Goal: Information Seeking & Learning: Learn about a topic

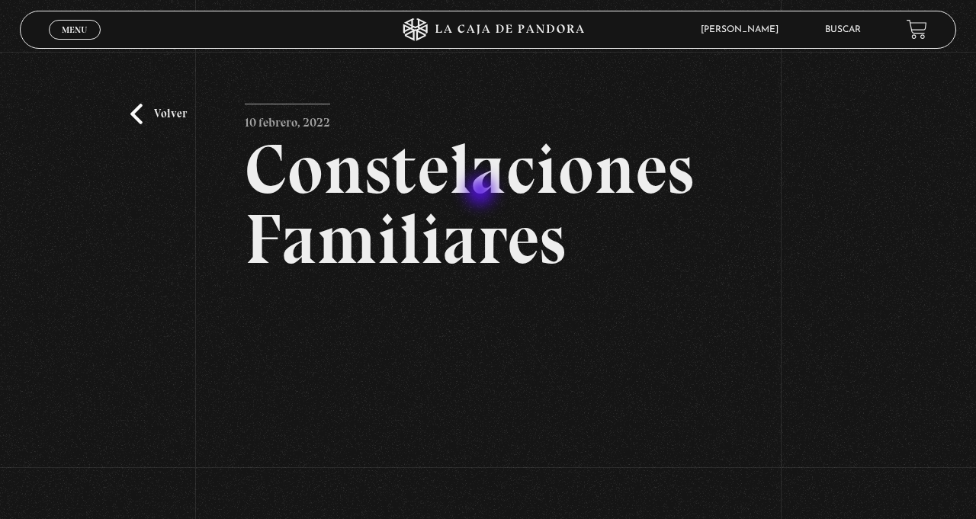
click at [82, 38] on span "Cerrar" at bounding box center [75, 42] width 36 height 11
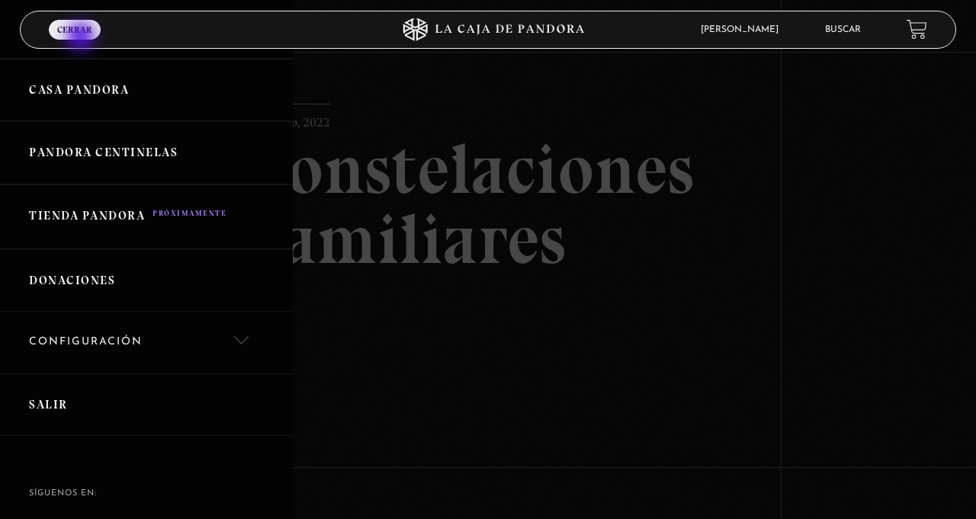
scroll to position [517, 0]
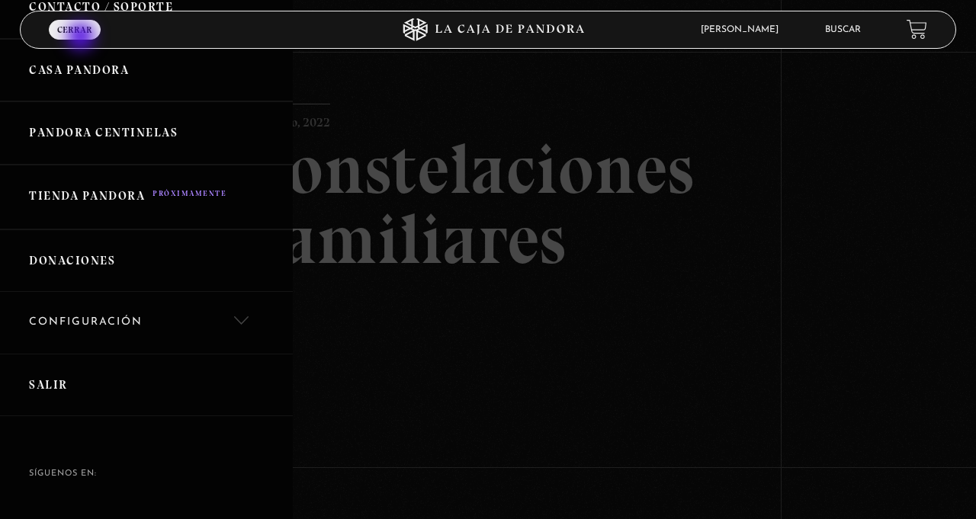
click at [508, 35] on icon at bounding box center [488, 29] width 293 height 23
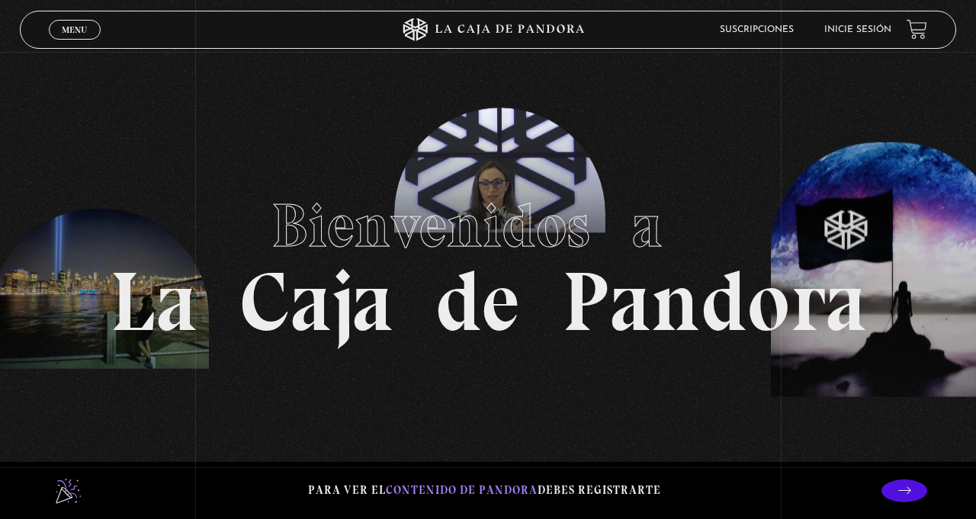
click at [0, 506] on div "Para ver el contenido de Pandora debes registrarte" at bounding box center [488, 490] width 976 height 57
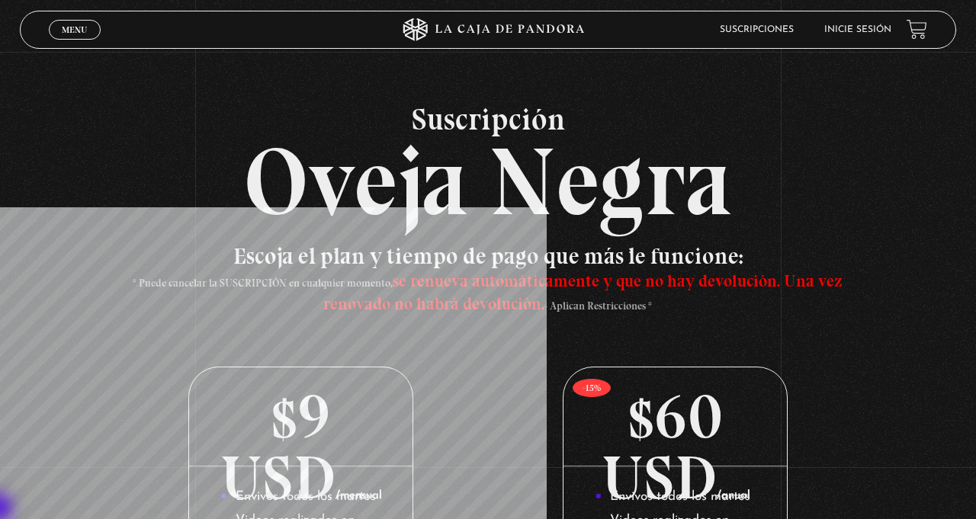
click at [846, 27] on link "Inicie sesión" at bounding box center [857, 29] width 67 height 9
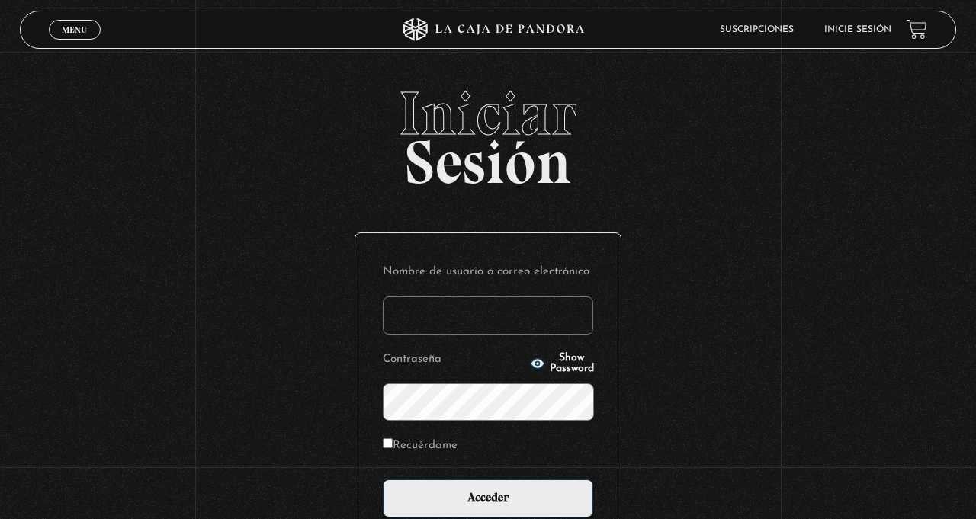
click at [493, 325] on input "Nombre de usuario o correo electrónico" at bounding box center [488, 316] width 210 height 38
type input "murbina02"
click at [383, 480] on input "Acceder" at bounding box center [488, 499] width 210 height 38
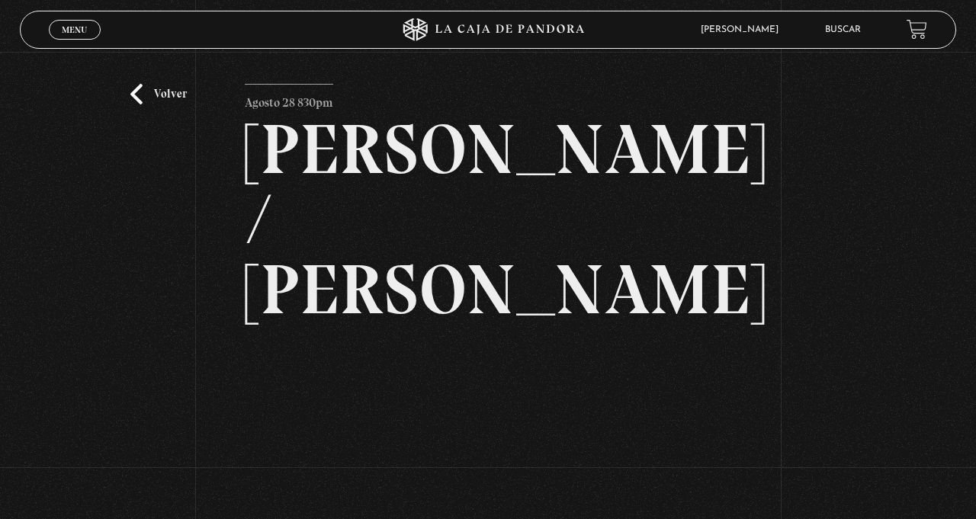
click at [517, 40] on icon at bounding box center [488, 29] width 293 height 23
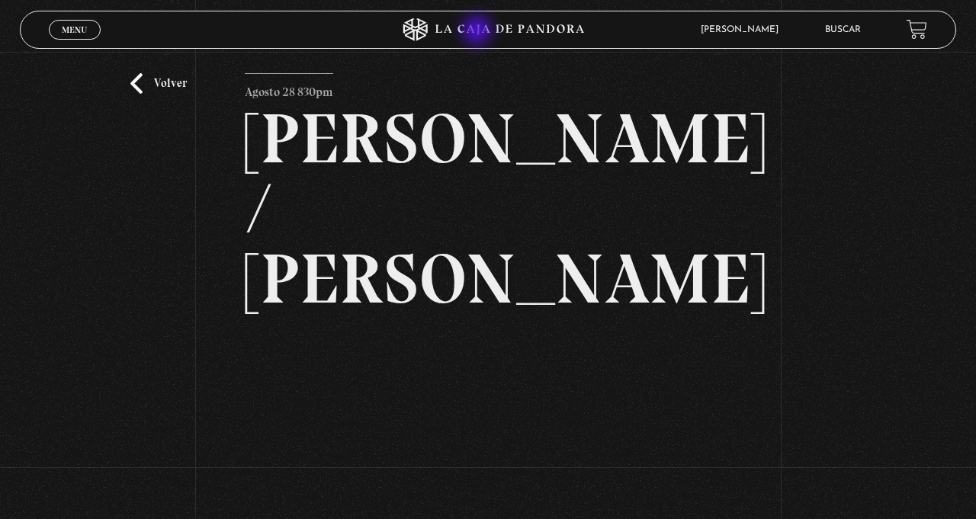
scroll to position [69, 0]
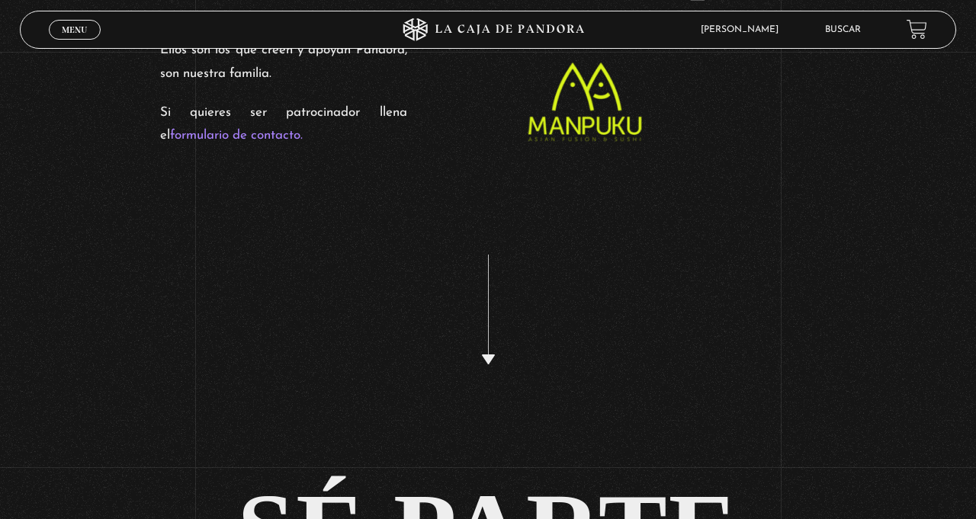
scroll to position [2816, 0]
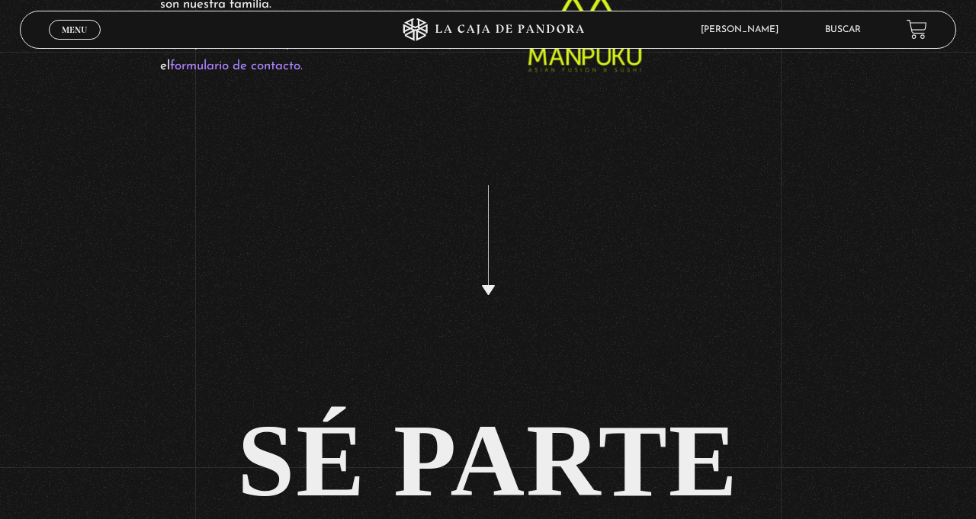
click at [845, 34] on link "Buscar" at bounding box center [843, 29] width 36 height 9
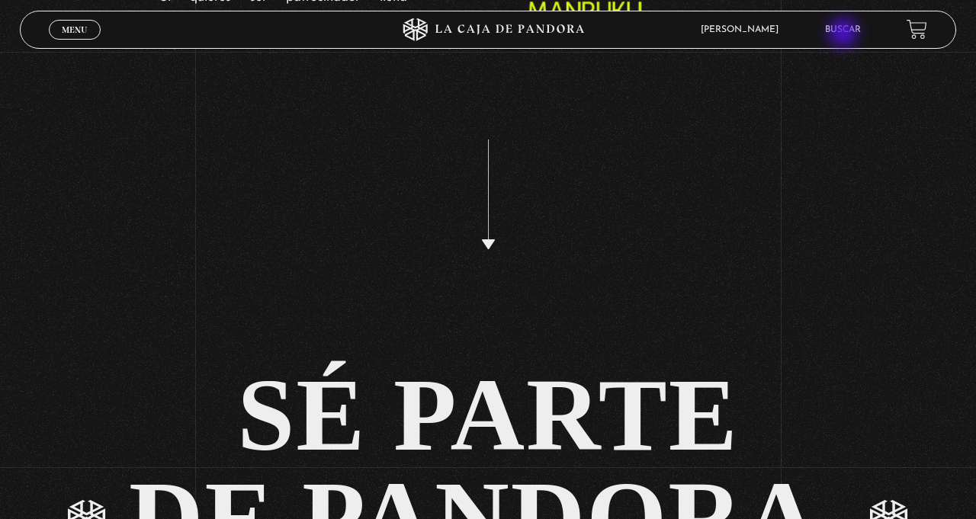
scroll to position [2865, 0]
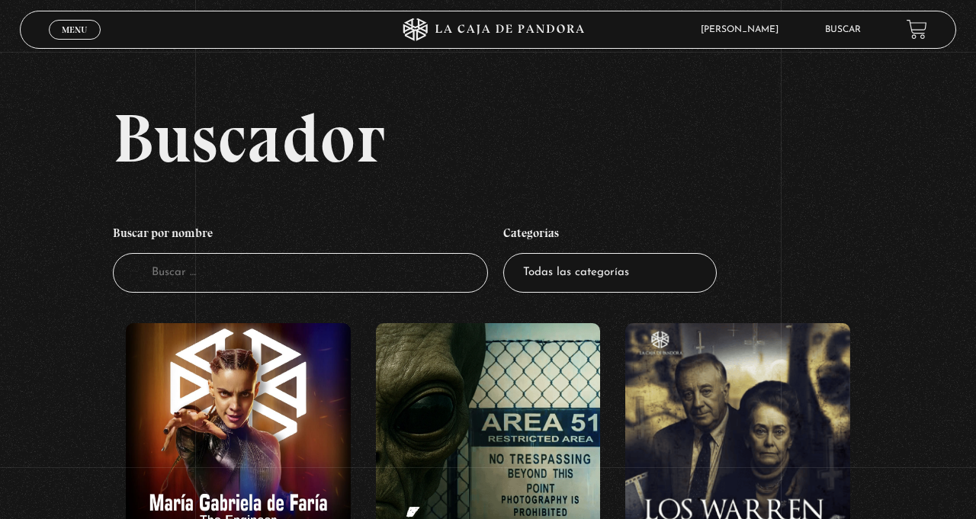
click at [334, 291] on input "Buscador" at bounding box center [300, 273] width 375 height 40
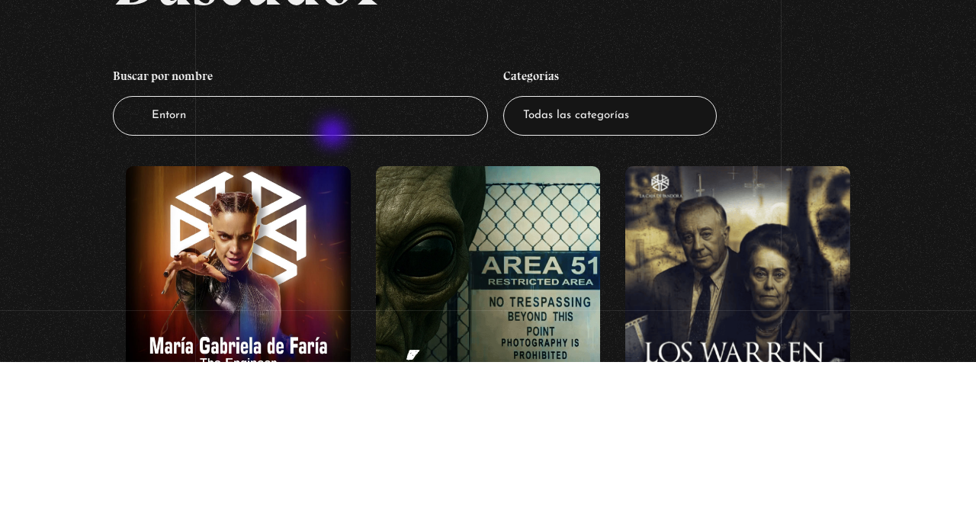
type input "Entorno"
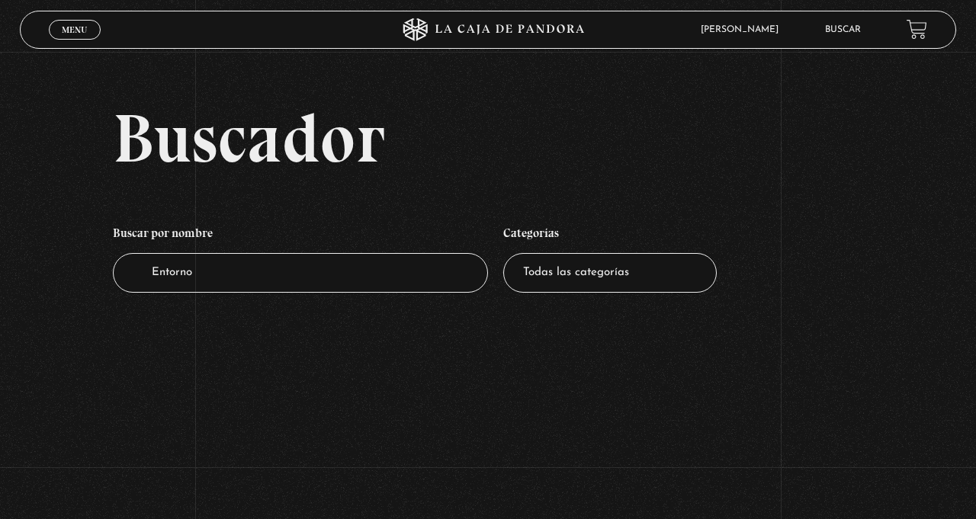
click at [840, 30] on link "Buscar" at bounding box center [843, 29] width 36 height 9
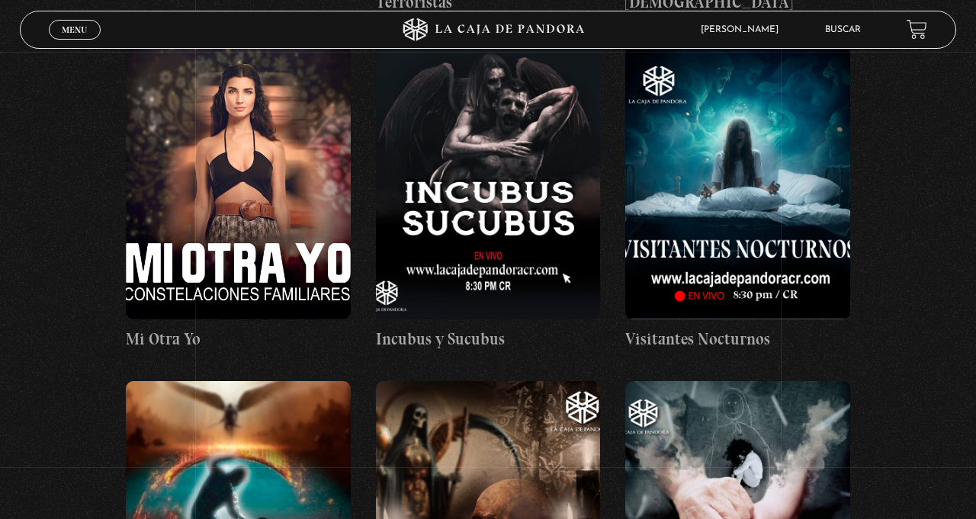
scroll to position [8100, 0]
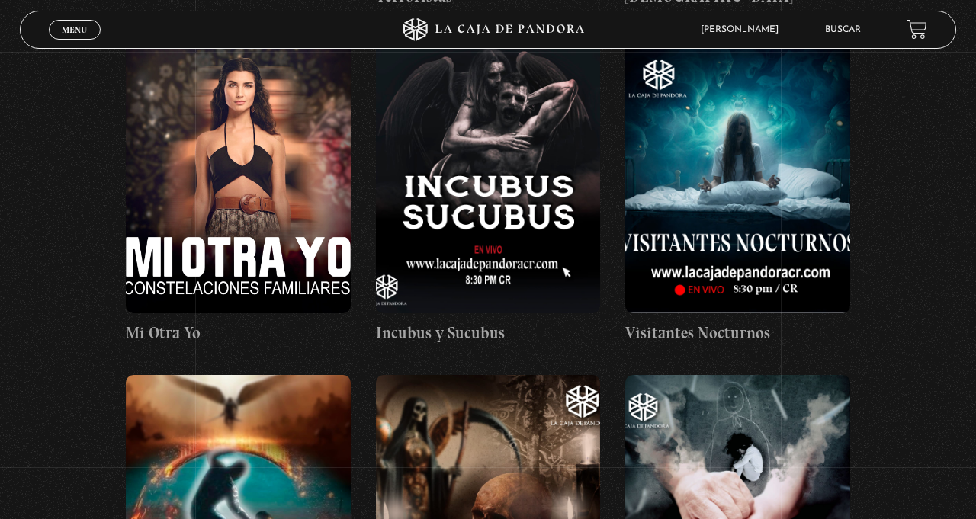
click at [267, 176] on figure at bounding box center [238, 176] width 225 height 275
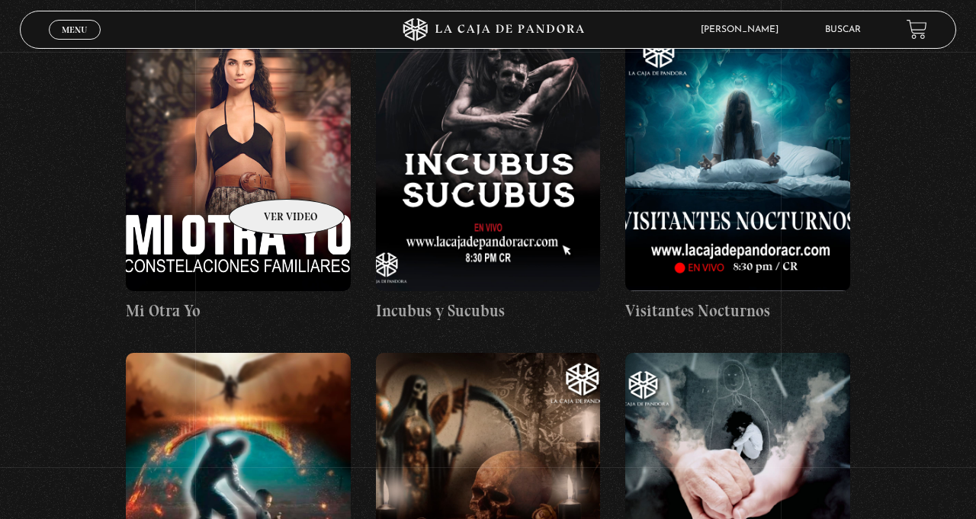
scroll to position [8149, 0]
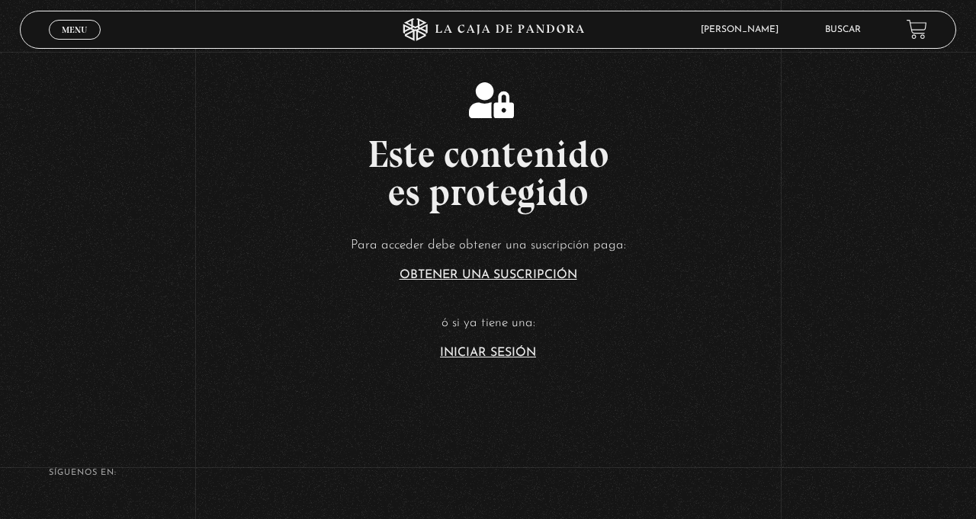
click at [508, 359] on link "Iniciar Sesión" at bounding box center [488, 353] width 96 height 12
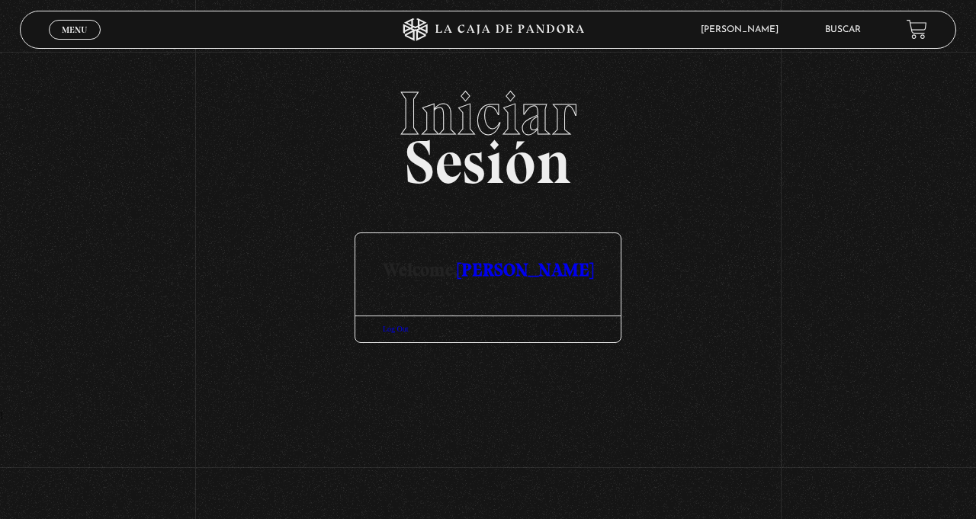
click at [529, 279] on link "[PERSON_NAME]" at bounding box center [526, 270] width 136 height 22
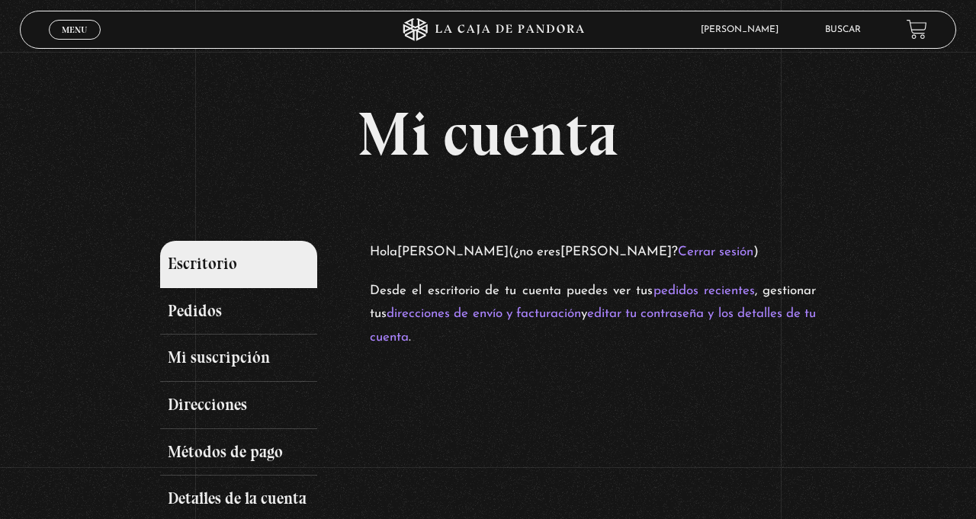
click at [491, 41] on icon at bounding box center [488, 29] width 293 height 23
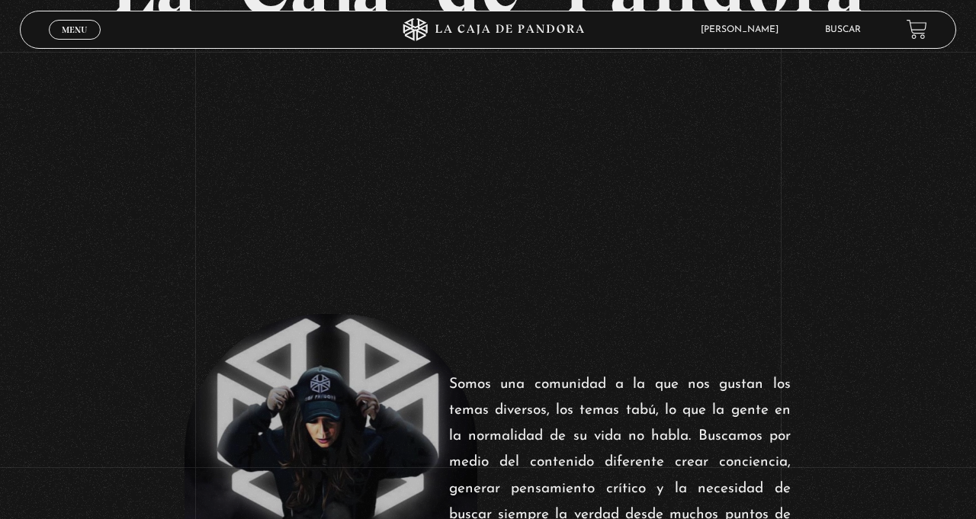
scroll to position [313, 0]
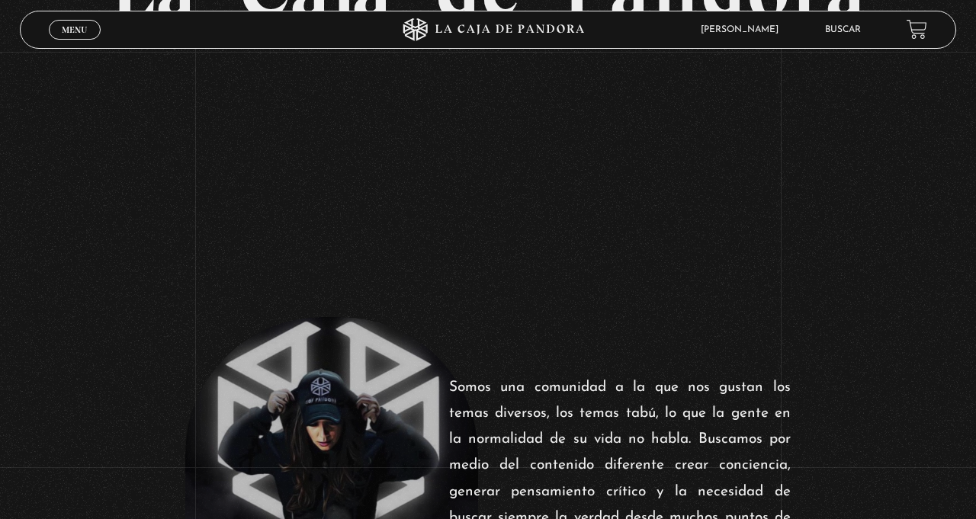
click at [733, 34] on link "En vivos" at bounding box center [739, 54] width 116 height 40
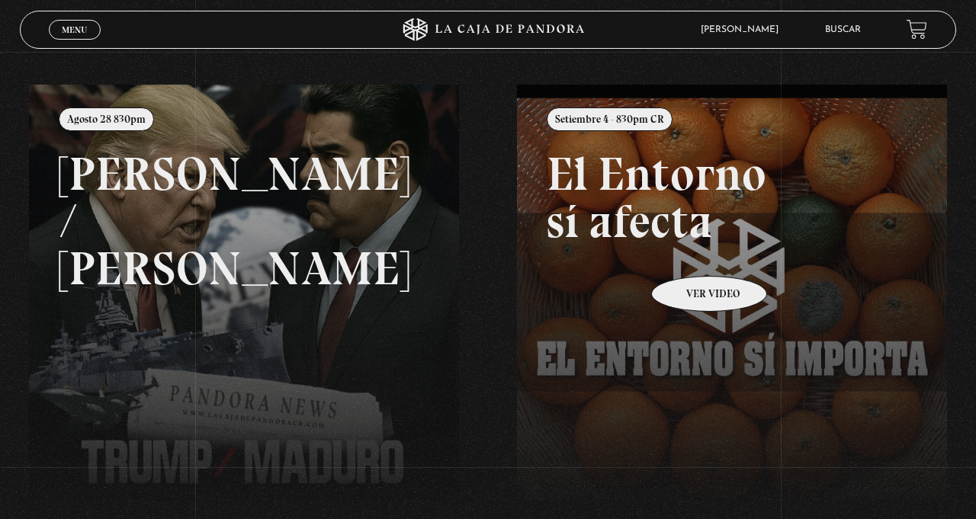
scroll to position [181, 0]
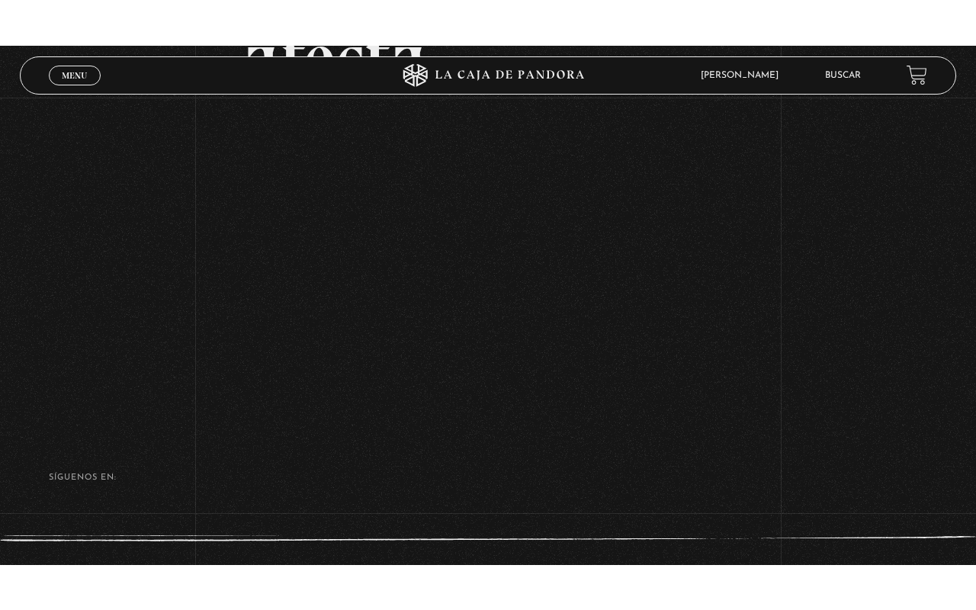
scroll to position [224, 0]
